Goal: Navigation & Orientation: Go to known website

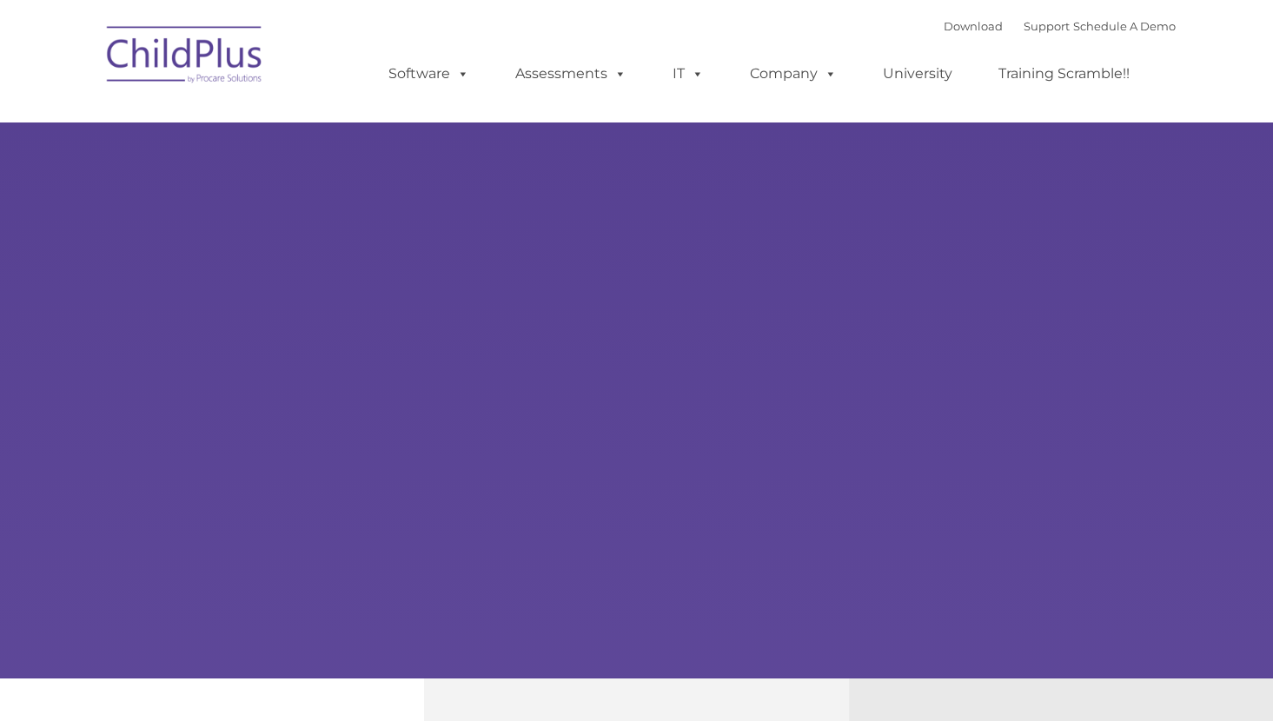
type input ""
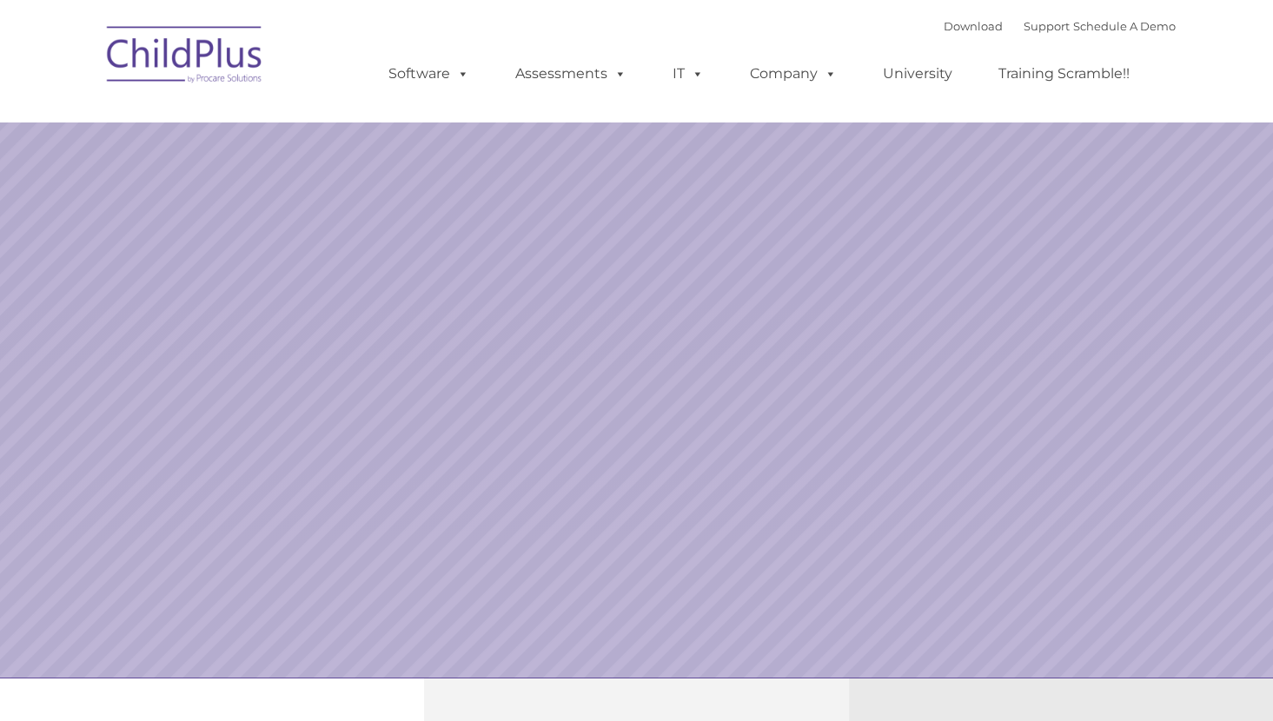
select select "MEDIUM"
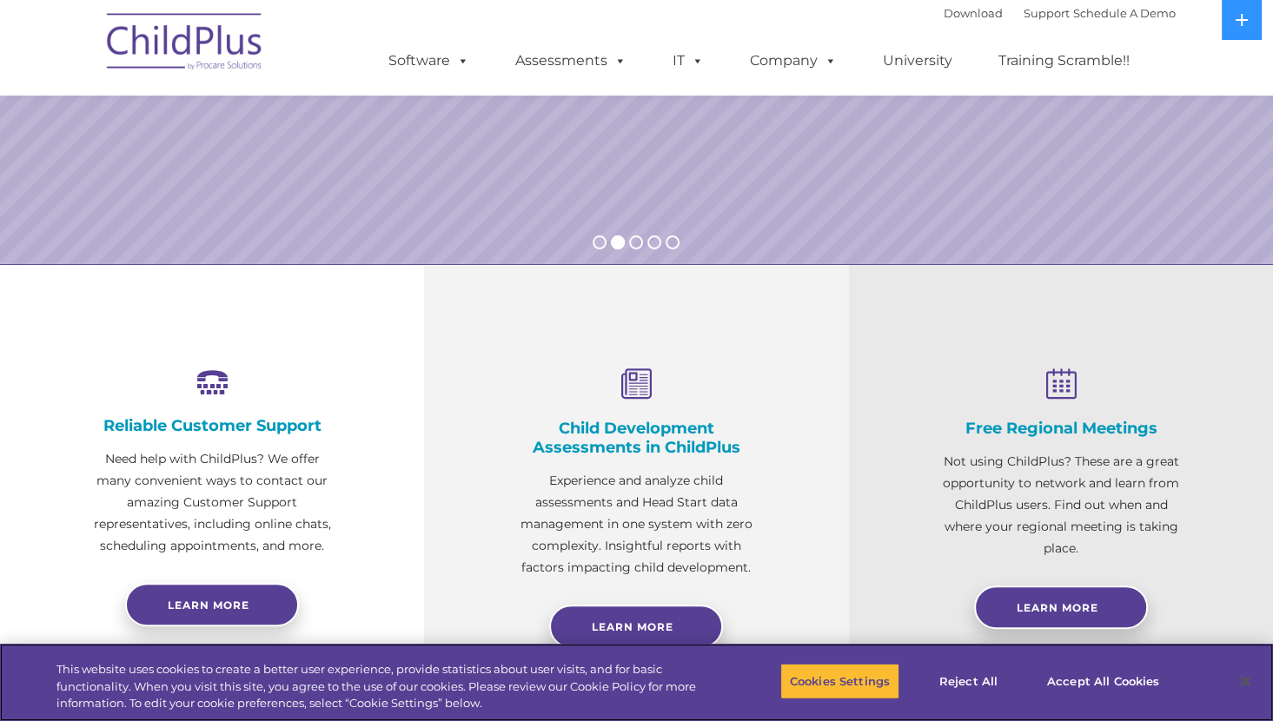
scroll to position [396, 0]
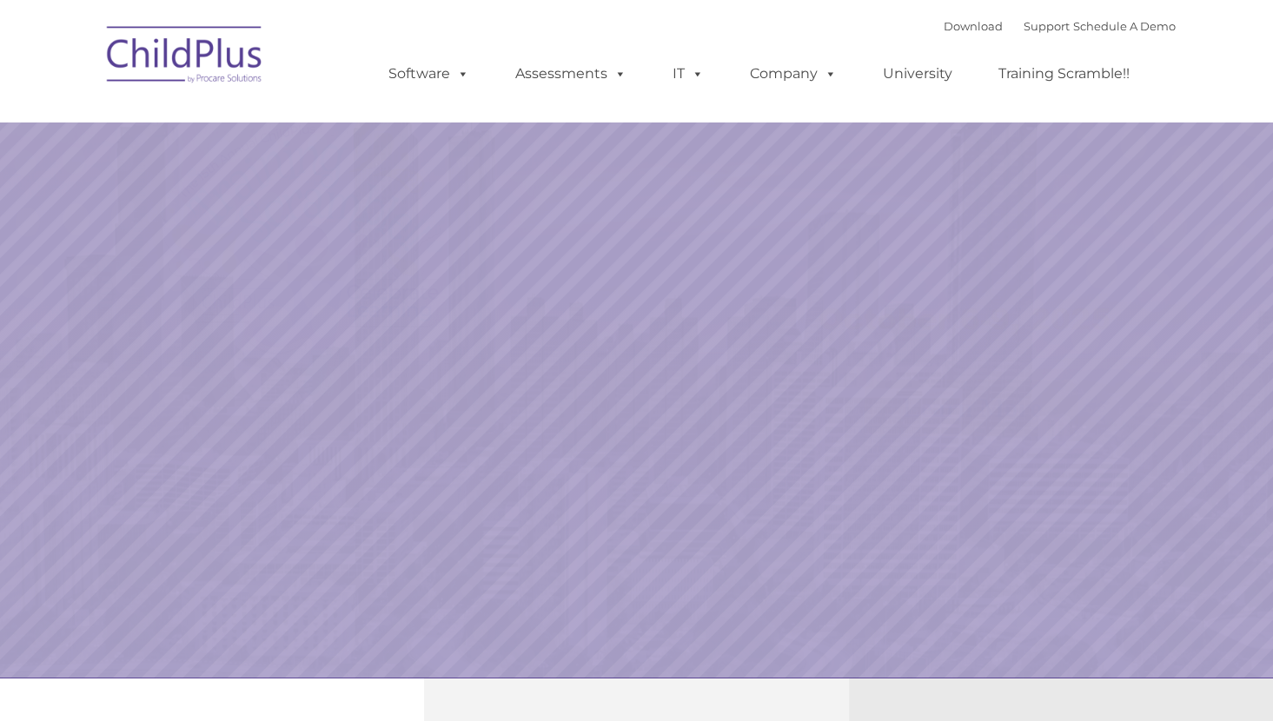
select select "MEDIUM"
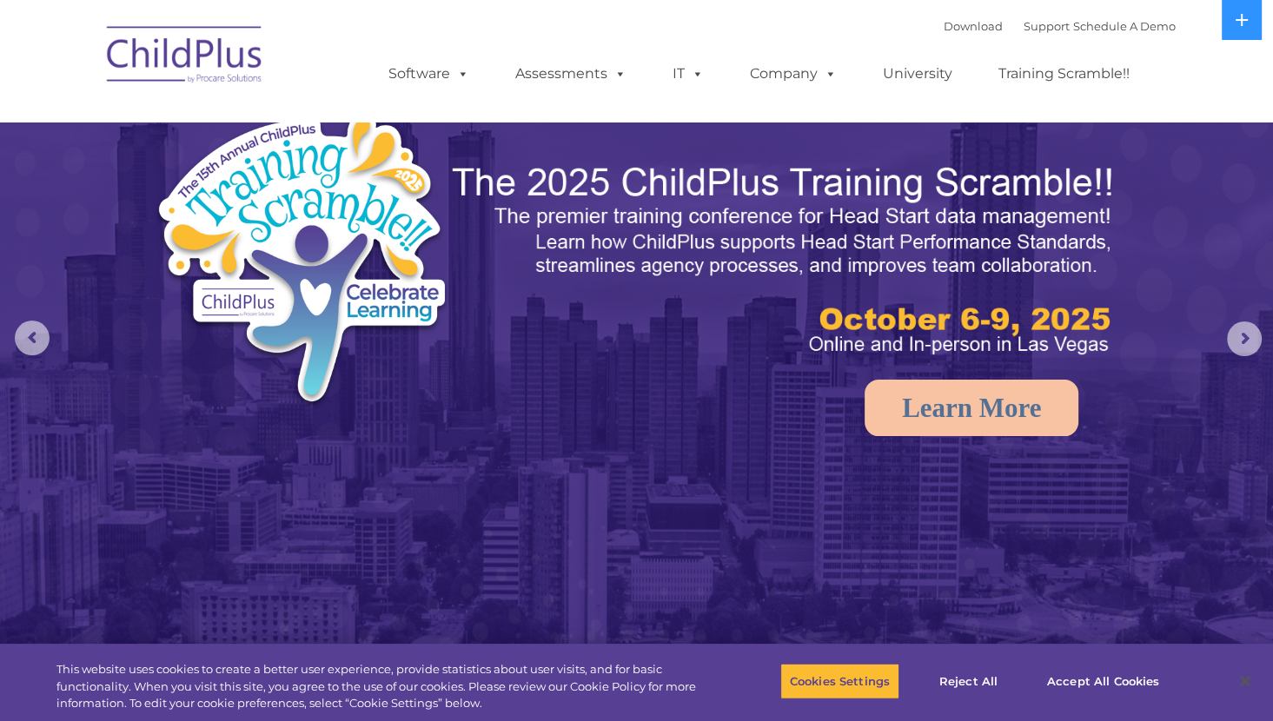
click at [190, 30] on img at bounding box center [185, 57] width 174 height 87
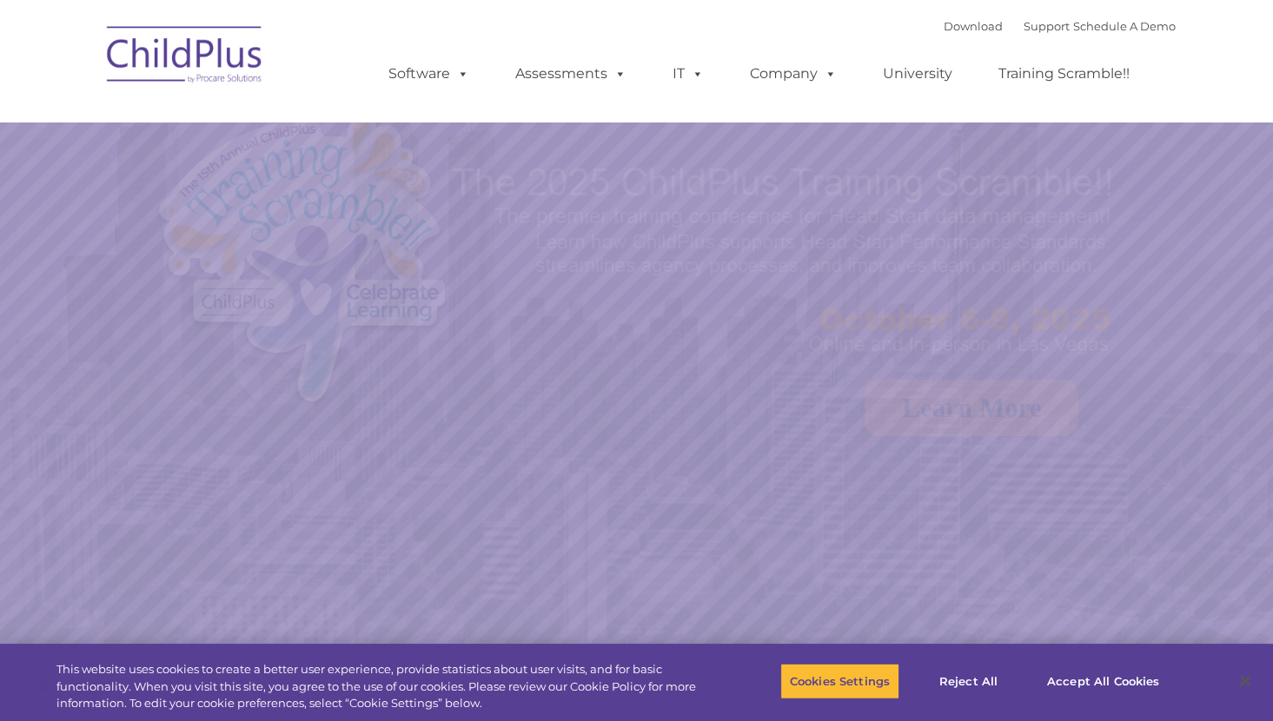
select select "MEDIUM"
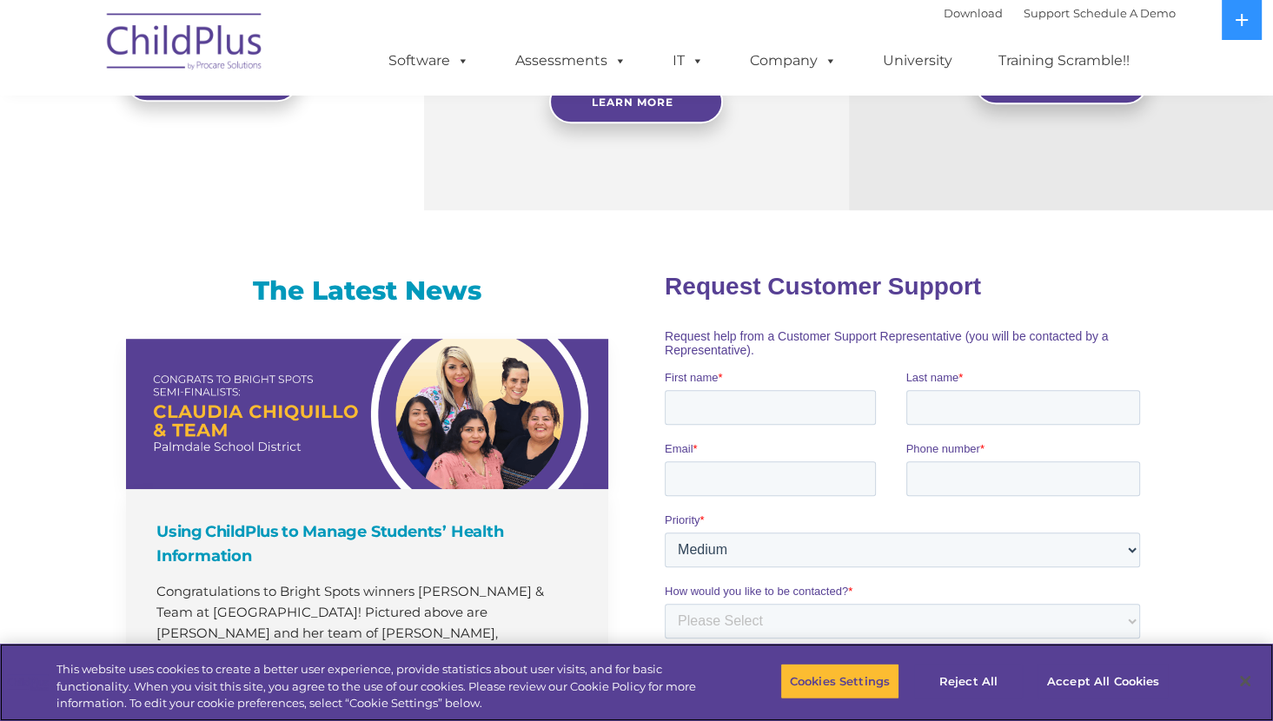
scroll to position [957, 0]
